Goal: Task Accomplishment & Management: Use online tool/utility

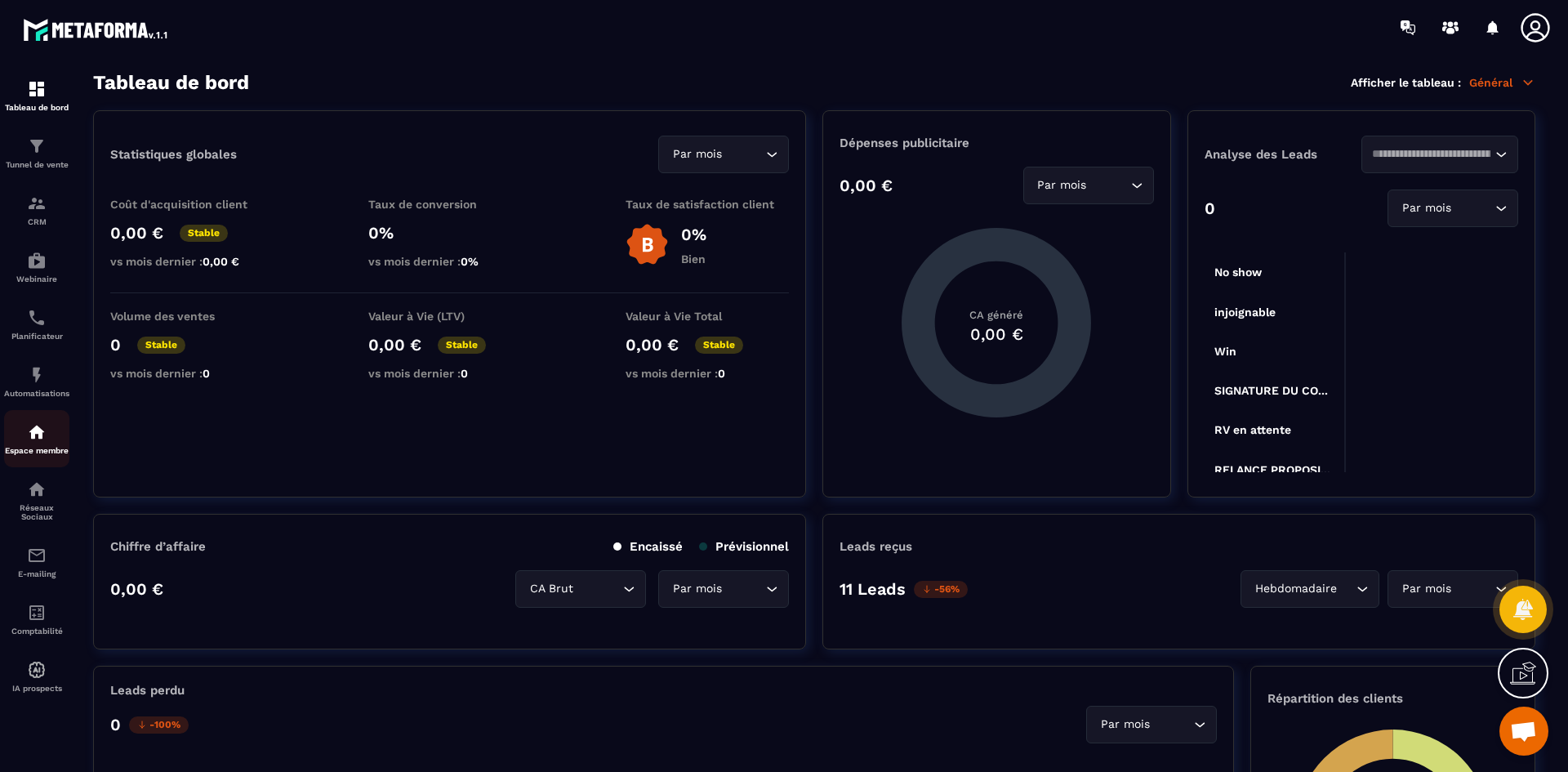
click at [49, 430] on div "Espace membre" at bounding box center [36, 438] width 65 height 33
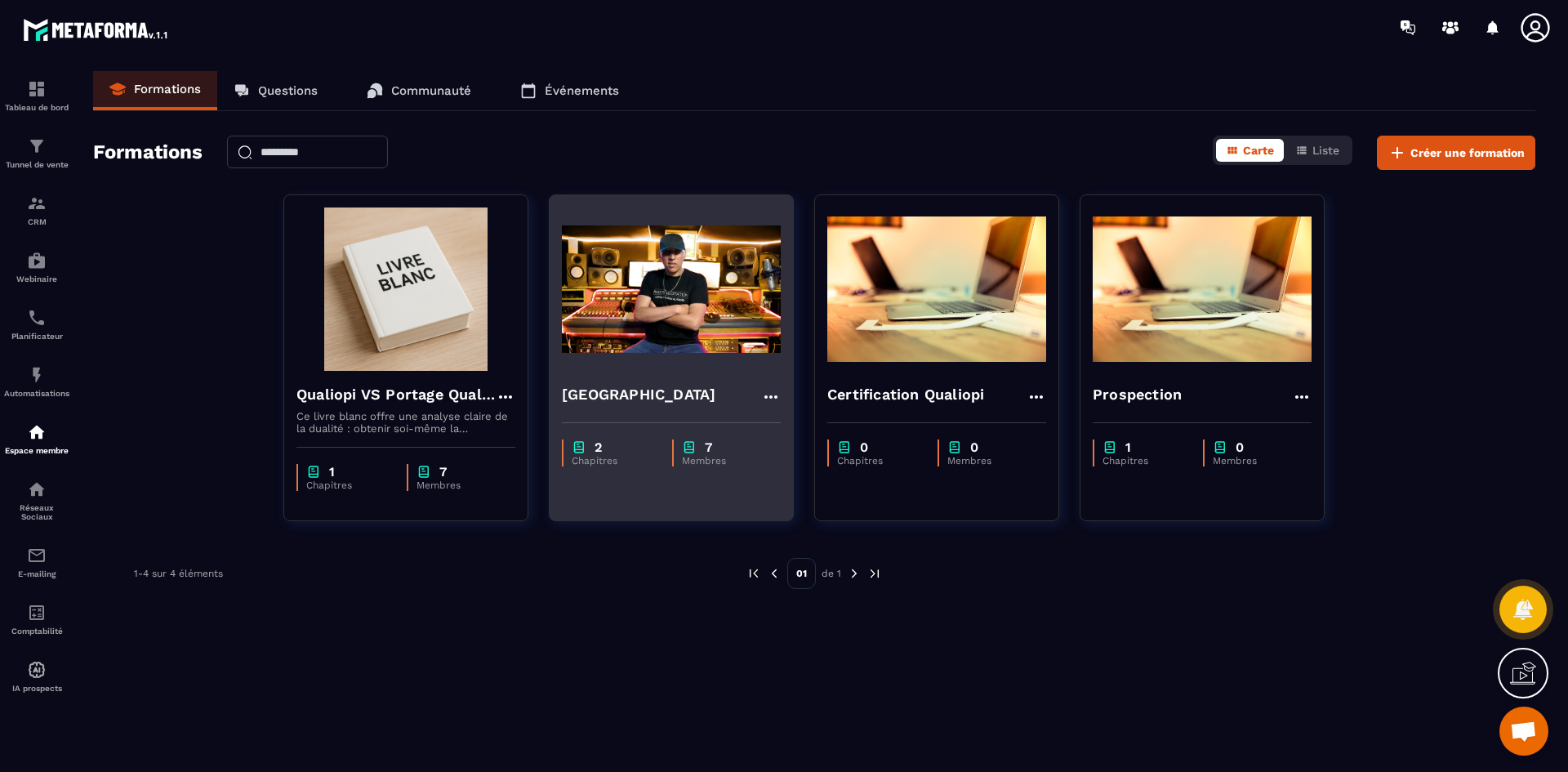
click at [684, 389] on h4 "[GEOGRAPHIC_DATA]" at bounding box center [638, 394] width 153 height 23
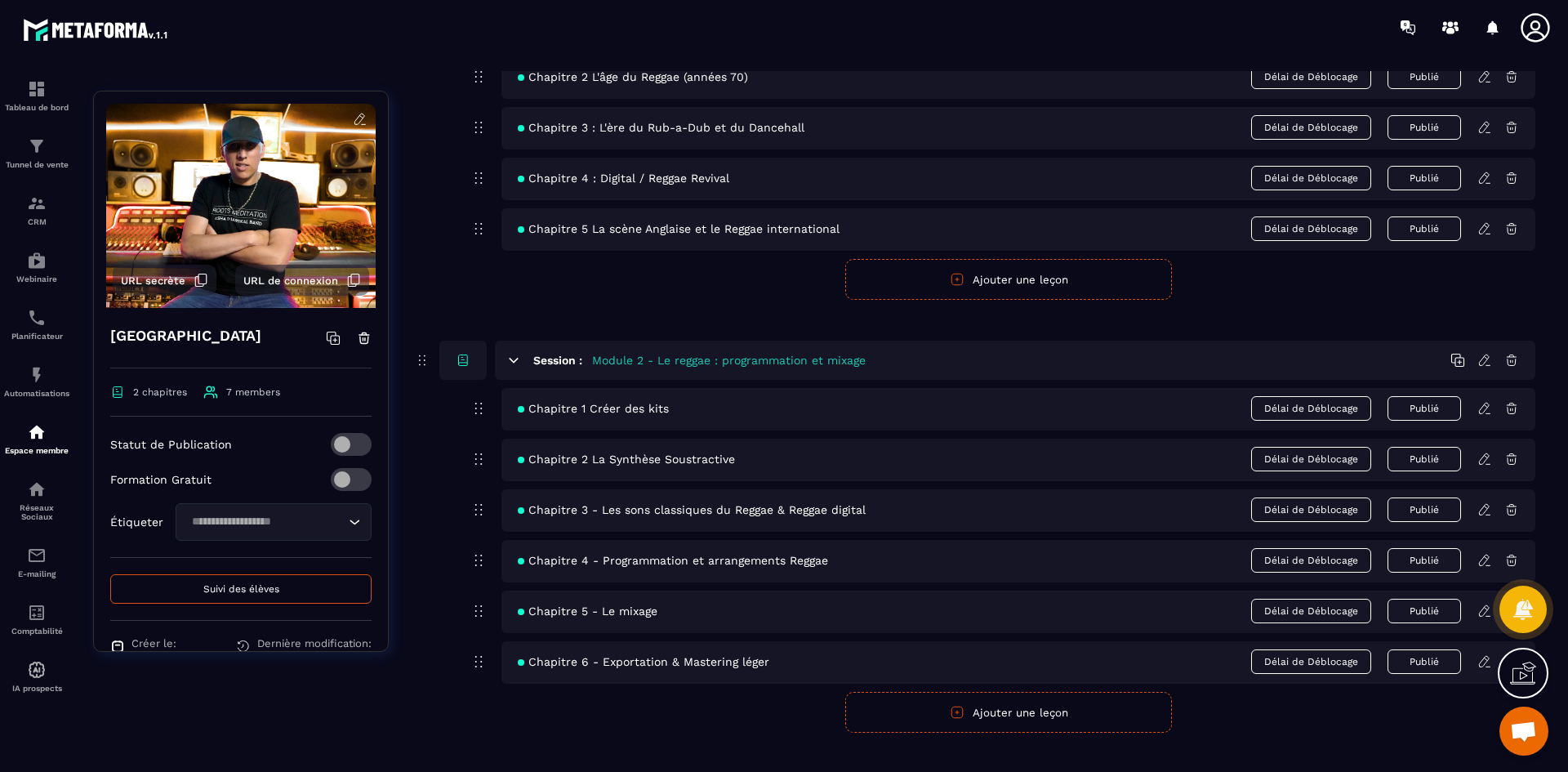
scroll to position [322, 0]
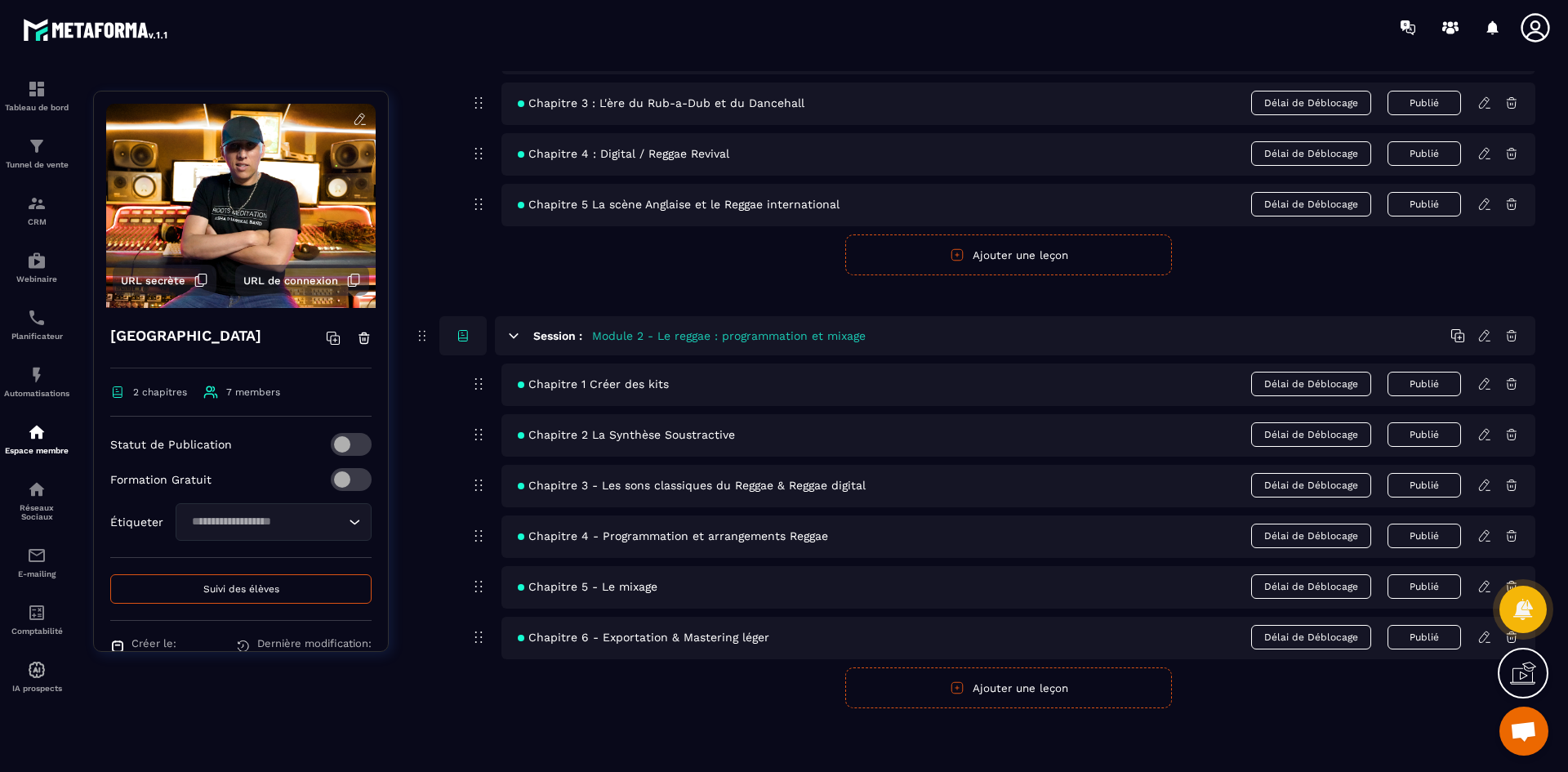
click at [685, 544] on div "Chapitre 4 - Programmation et arrangements Reggae Délai de Déblocage Publié" at bounding box center [1018, 537] width 1034 height 42
click at [1482, 529] on icon at bounding box center [1484, 535] width 14 height 14
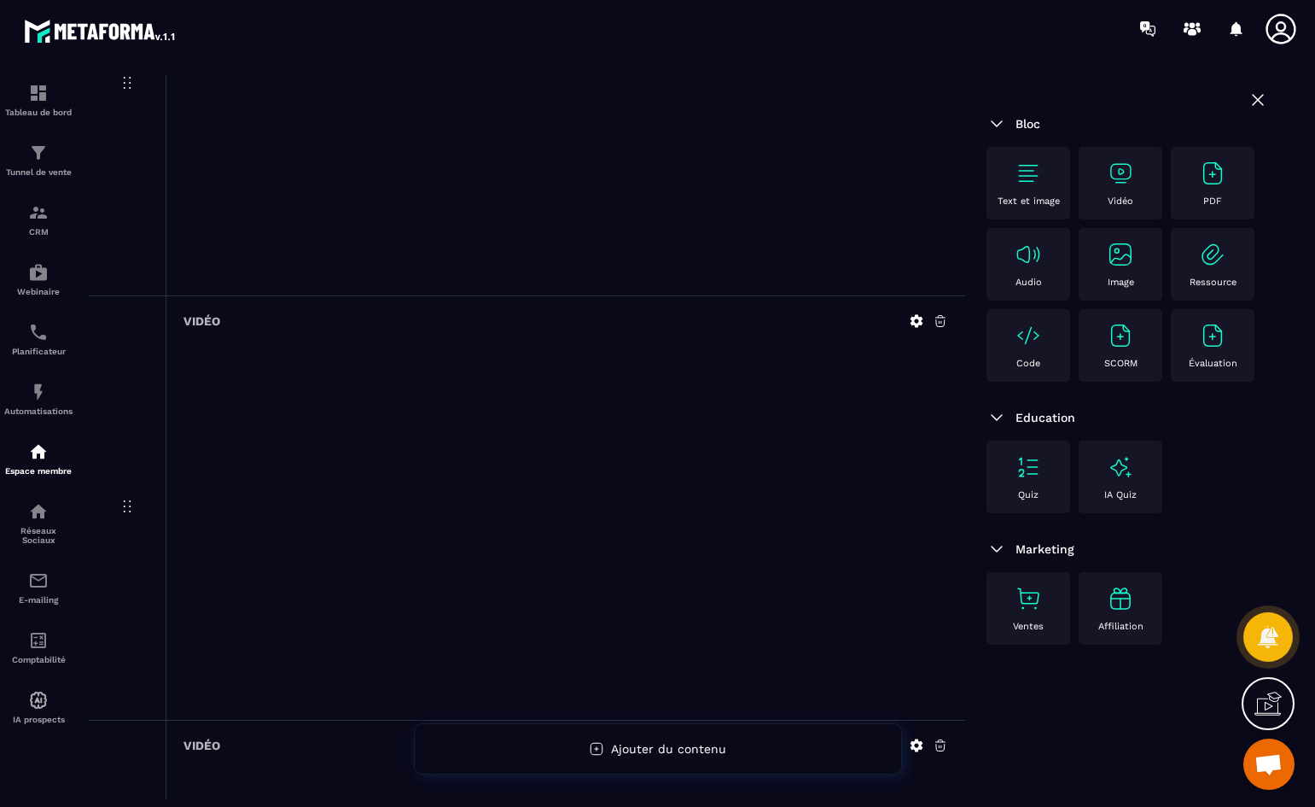
scroll to position [359, 0]
click at [67, 168] on p "Tunnel de vente" at bounding box center [38, 171] width 68 height 9
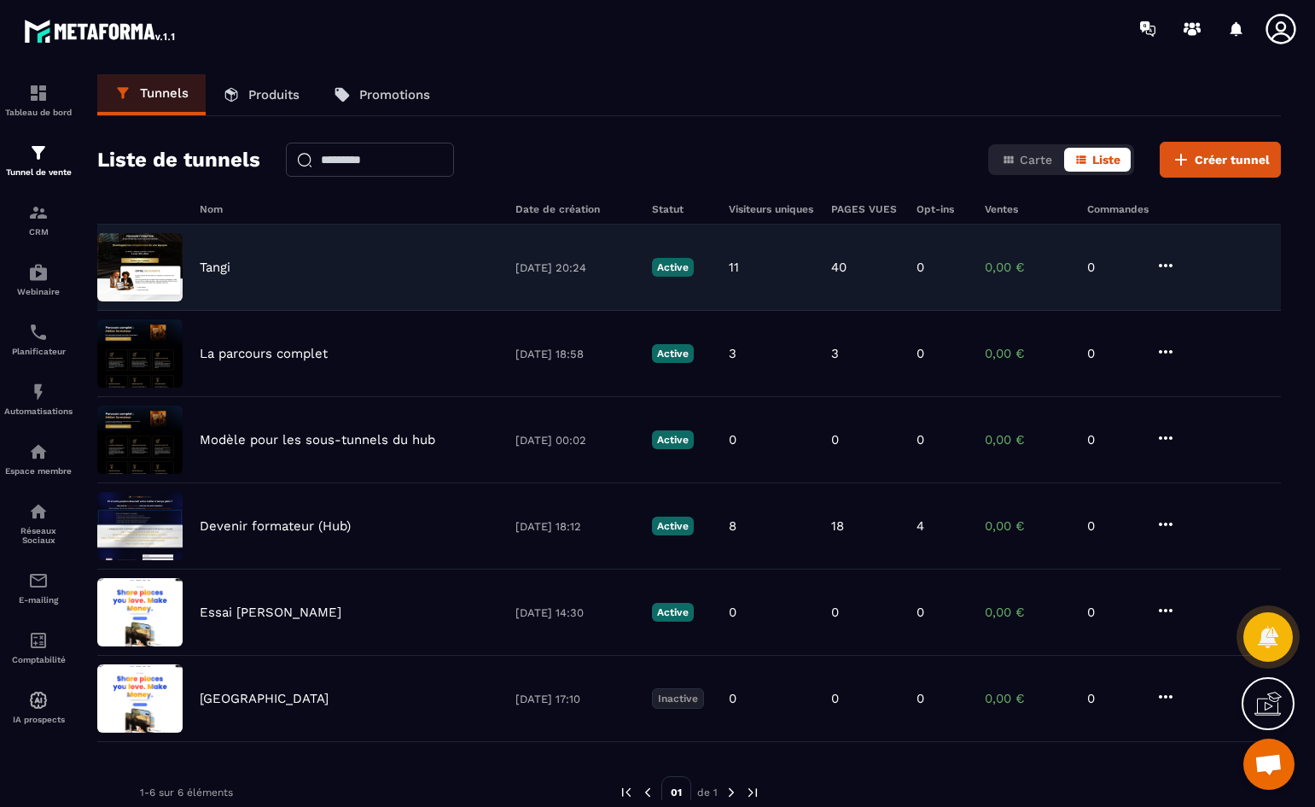
click at [226, 311] on div "Tangi [DATE] 20:24 Active 11 40 0 0,00 € 0" at bounding box center [689, 354] width 1184 height 86
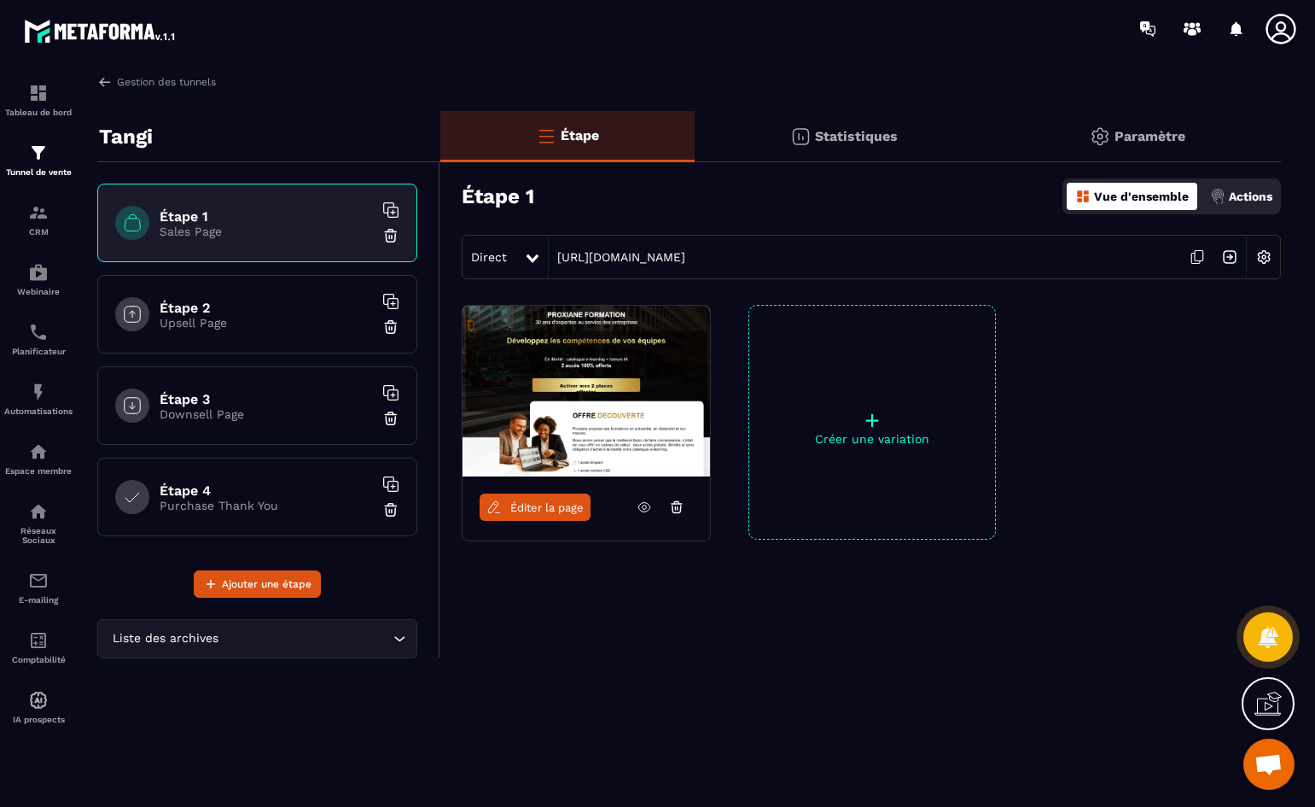
click at [534, 524] on div "Éditer la page" at bounding box center [587, 506] width 248 height 61
click at [539, 508] on span "Éditer la page" at bounding box center [546, 507] width 73 height 13
